Goal: Task Accomplishment & Management: Manage account settings

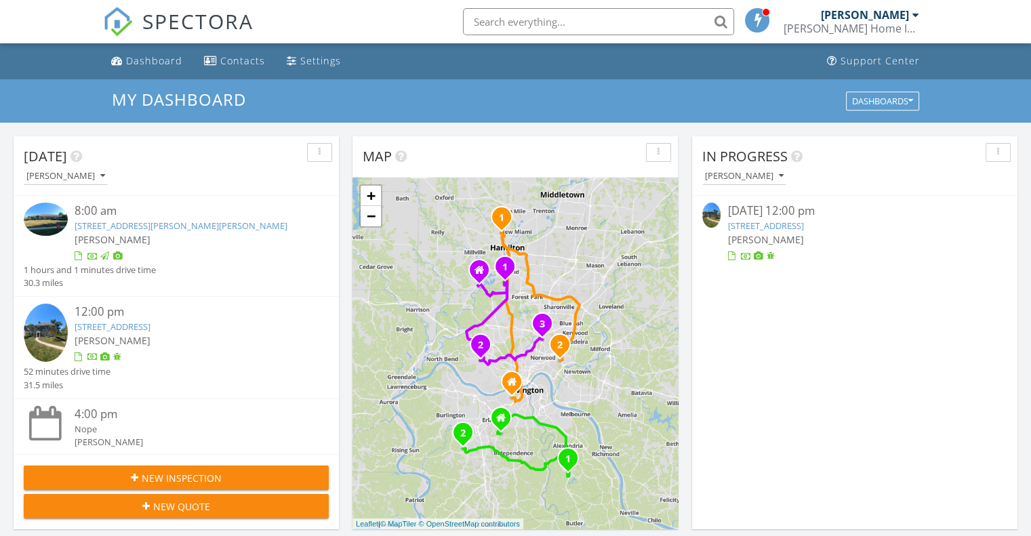
click at [803, 228] on link "[STREET_ADDRESS]" at bounding box center [765, 226] width 76 height 12
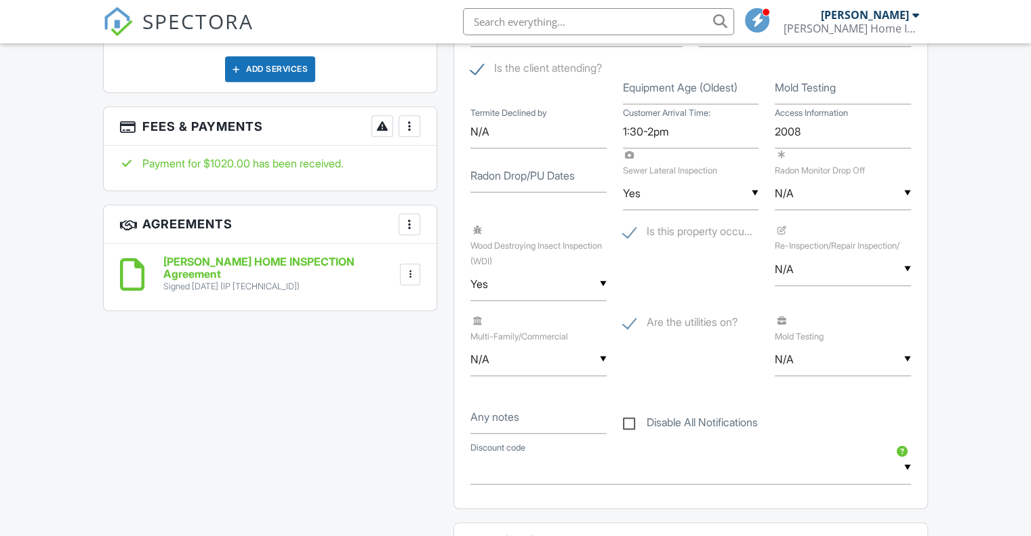
scroll to position [1068, 0]
click at [693, 83] on label "Equipment Age (Oldest)" at bounding box center [680, 86] width 115 height 15
click at [693, 83] on input "Equipment Age (Oldest)" at bounding box center [691, 86] width 136 height 33
type input "2009"
click at [409, 119] on div at bounding box center [410, 126] width 14 height 14
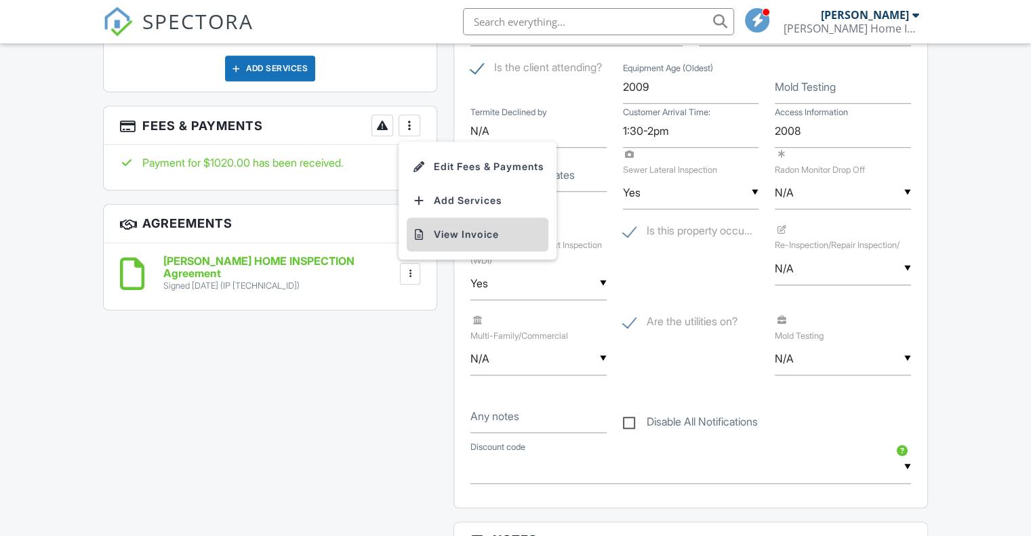
click at [454, 223] on li "View Invoice" at bounding box center [478, 235] width 142 height 34
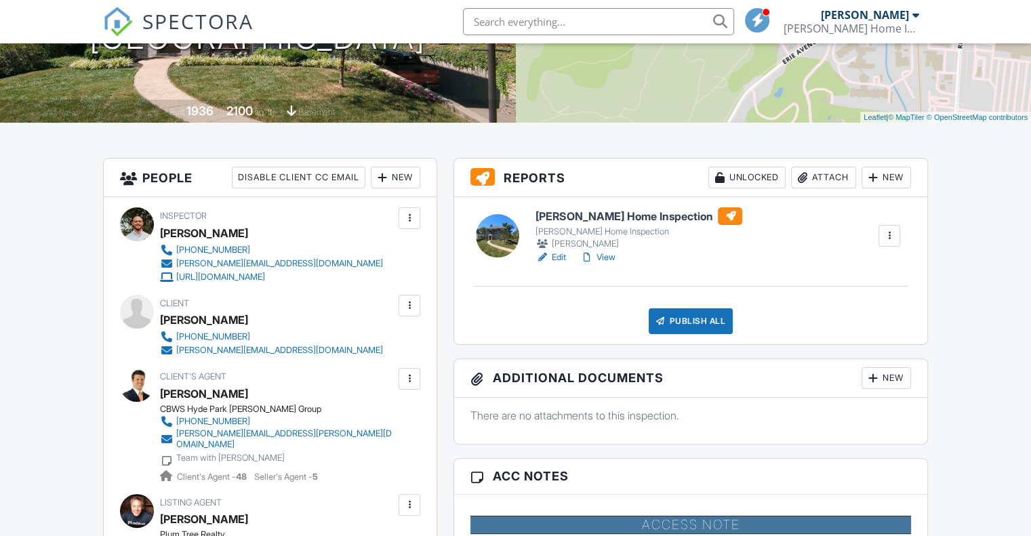
scroll to position [241, 0]
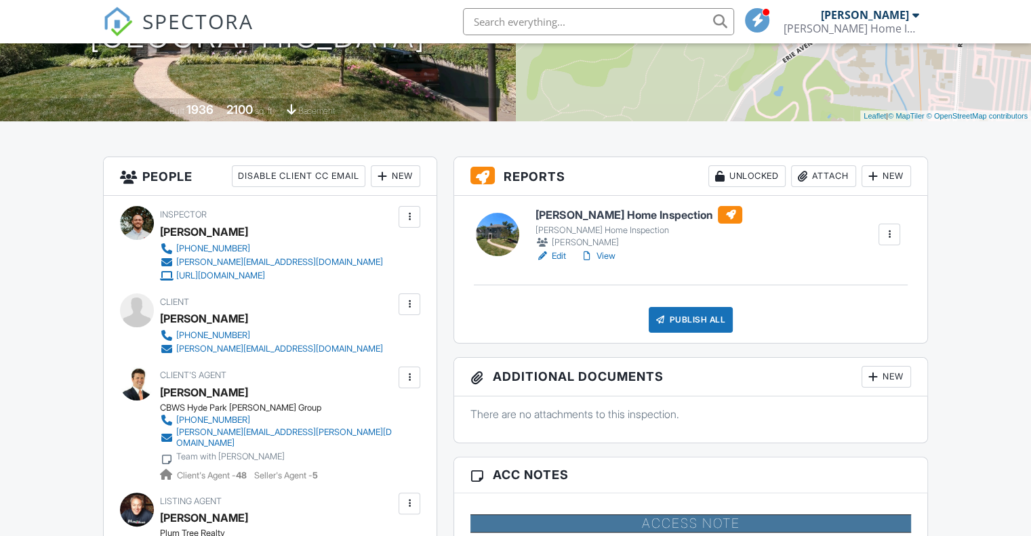
click at [551, 262] on link "Edit" at bounding box center [550, 256] width 30 height 14
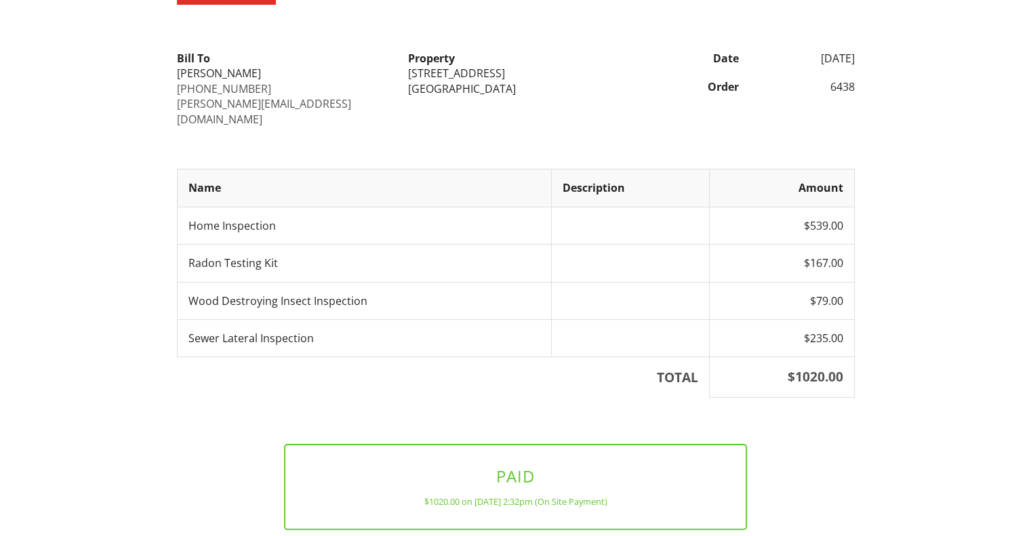
scroll to position [187, 0]
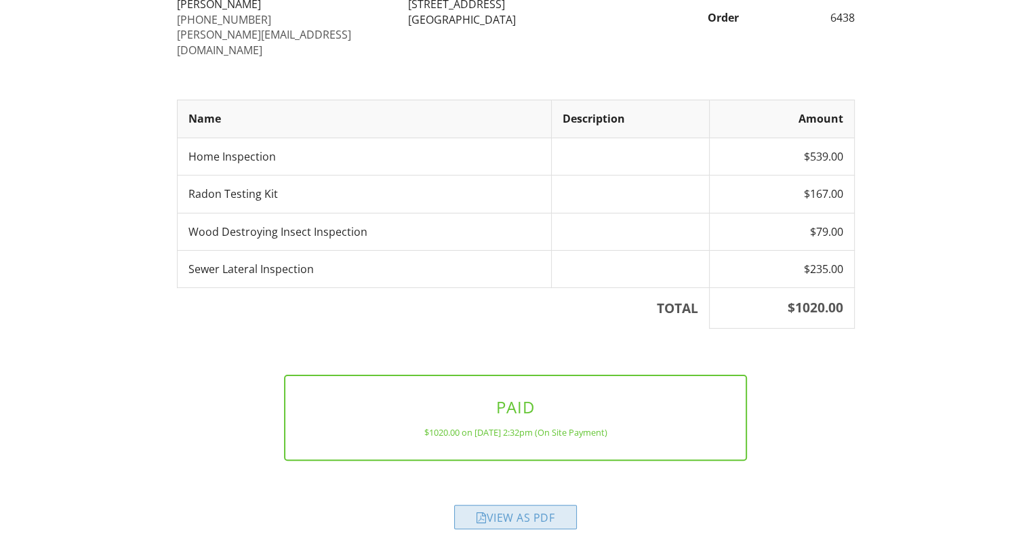
click at [533, 505] on div "View as PDF" at bounding box center [515, 517] width 123 height 24
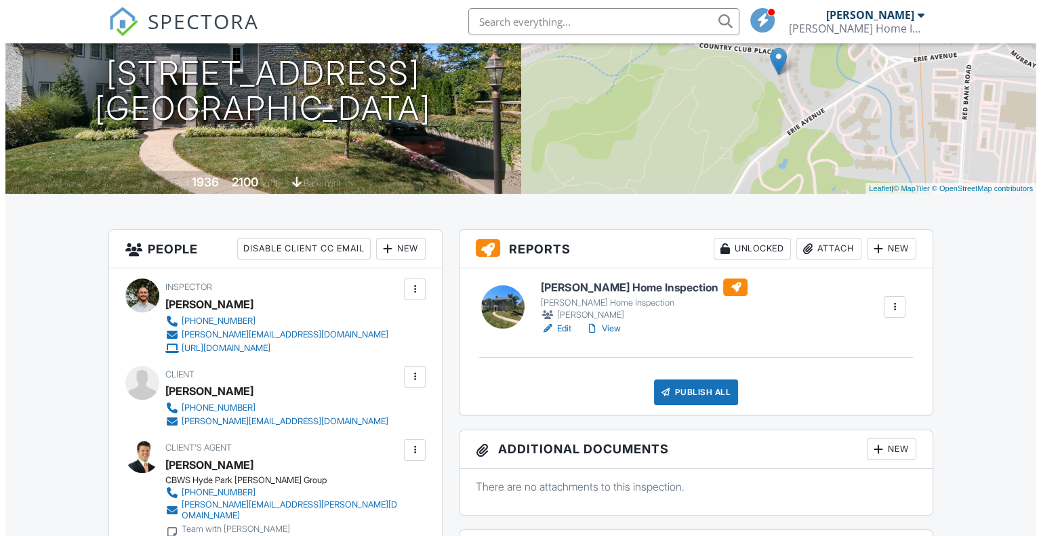
scroll to position [203, 0]
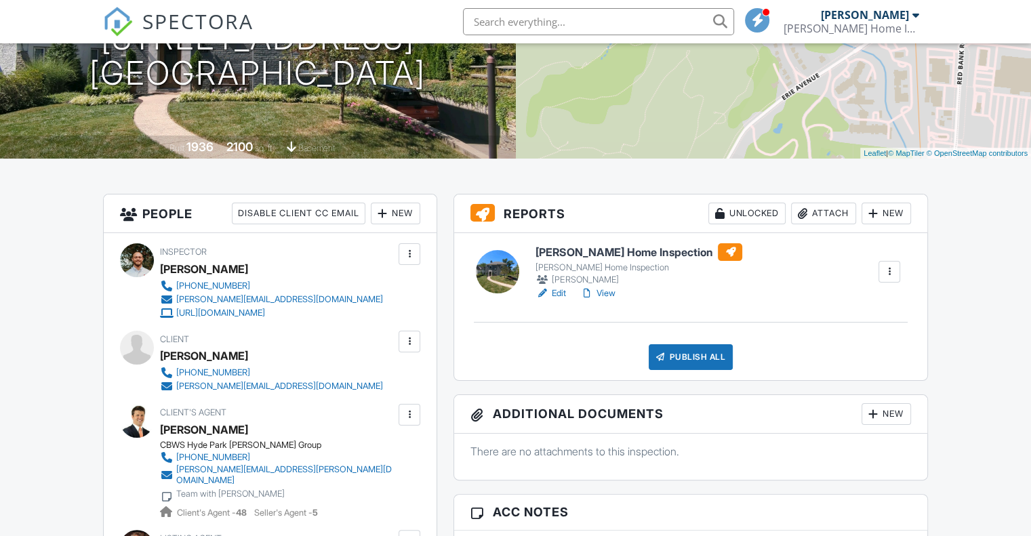
click at [820, 218] on div "Attach" at bounding box center [823, 214] width 65 height 22
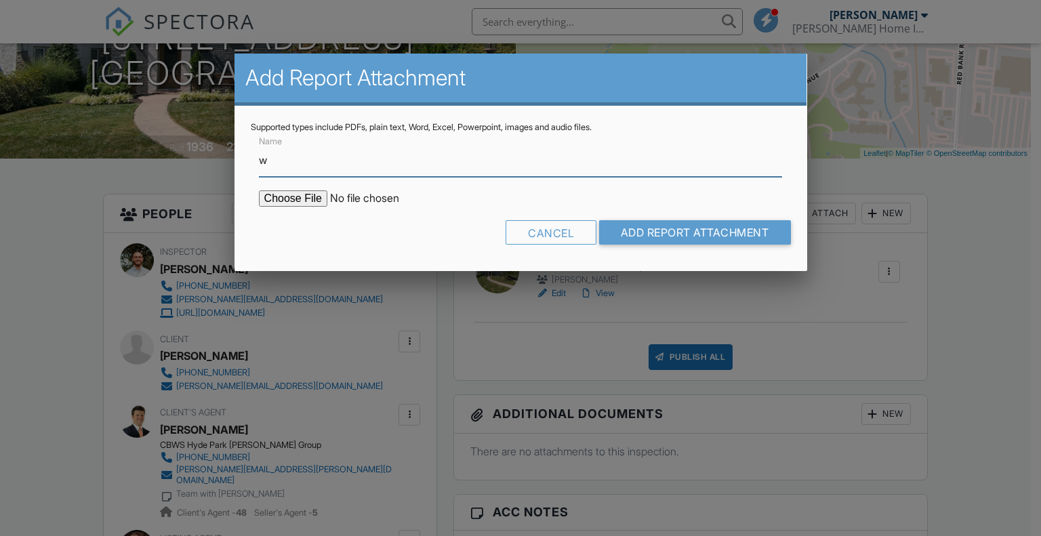
type input "Wood Destroying Insect (WDI) Report"
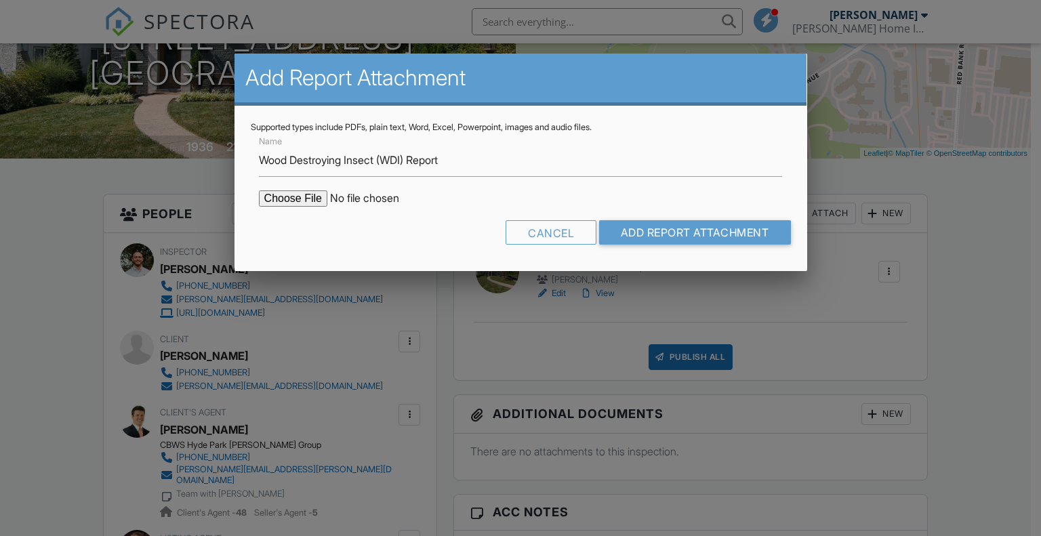
click at [310, 197] on input "file" at bounding box center [374, 198] width 230 height 16
type input "C:\fakepath\[PERSON_NAME] WDI.pdf"
click at [668, 232] on input "Add Report Attachment" at bounding box center [695, 232] width 192 height 24
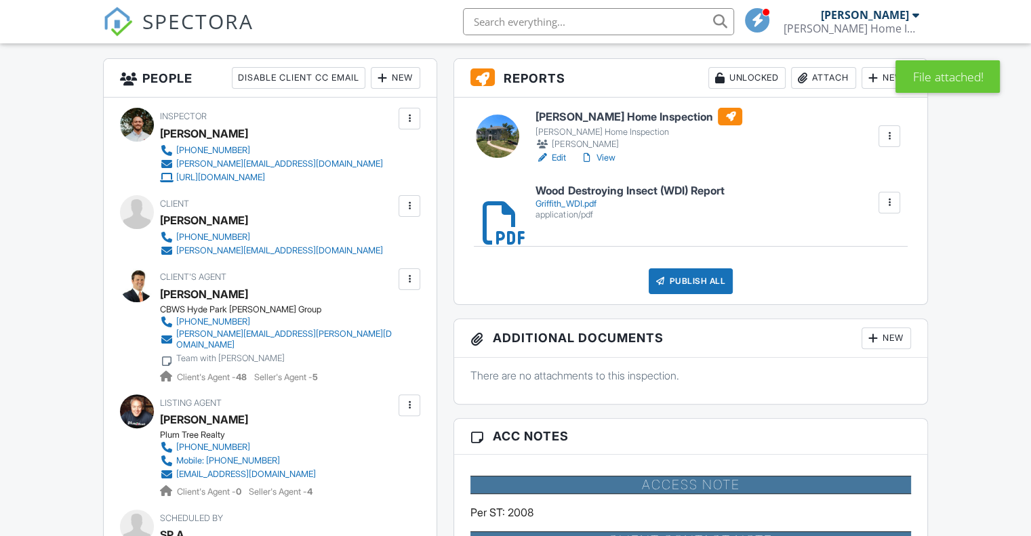
click at [270, 245] on div "[PERSON_NAME][EMAIL_ADDRESS][DOMAIN_NAME]" at bounding box center [279, 250] width 207 height 11
click at [671, 274] on div "Publish All" at bounding box center [691, 281] width 85 height 26
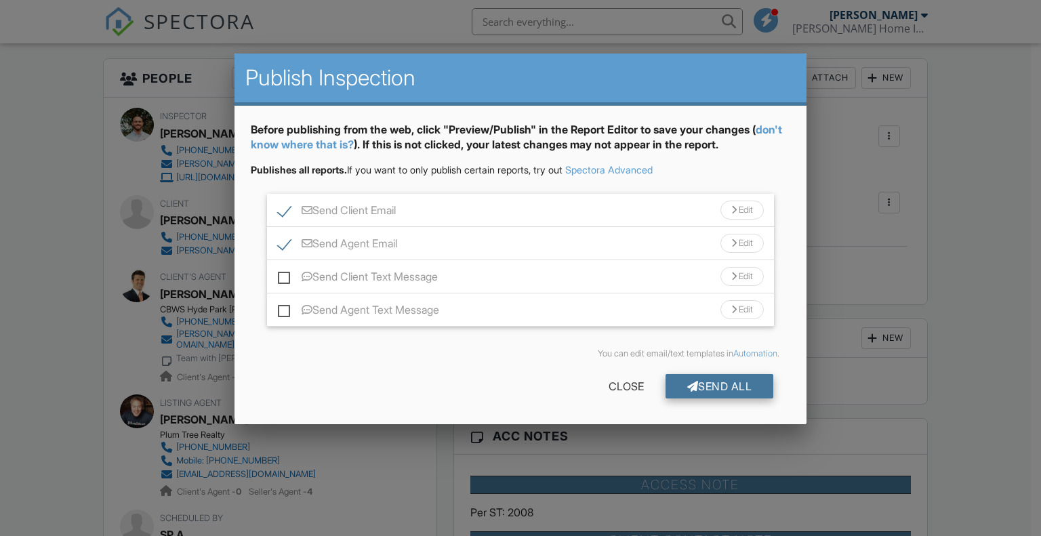
click at [720, 390] on div "Send All" at bounding box center [720, 386] width 108 height 24
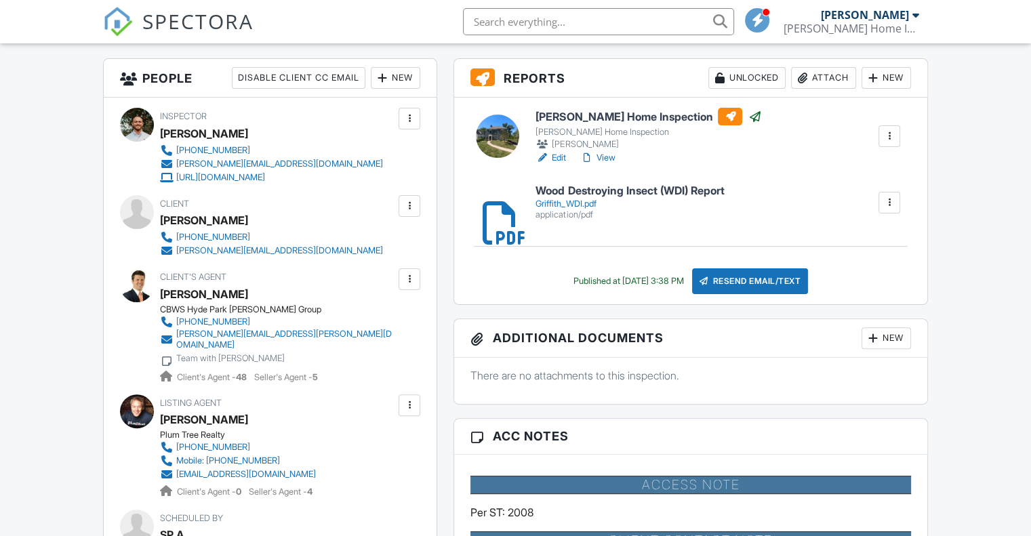
scroll to position [68, 0]
